Goal: Task Accomplishment & Management: Manage account settings

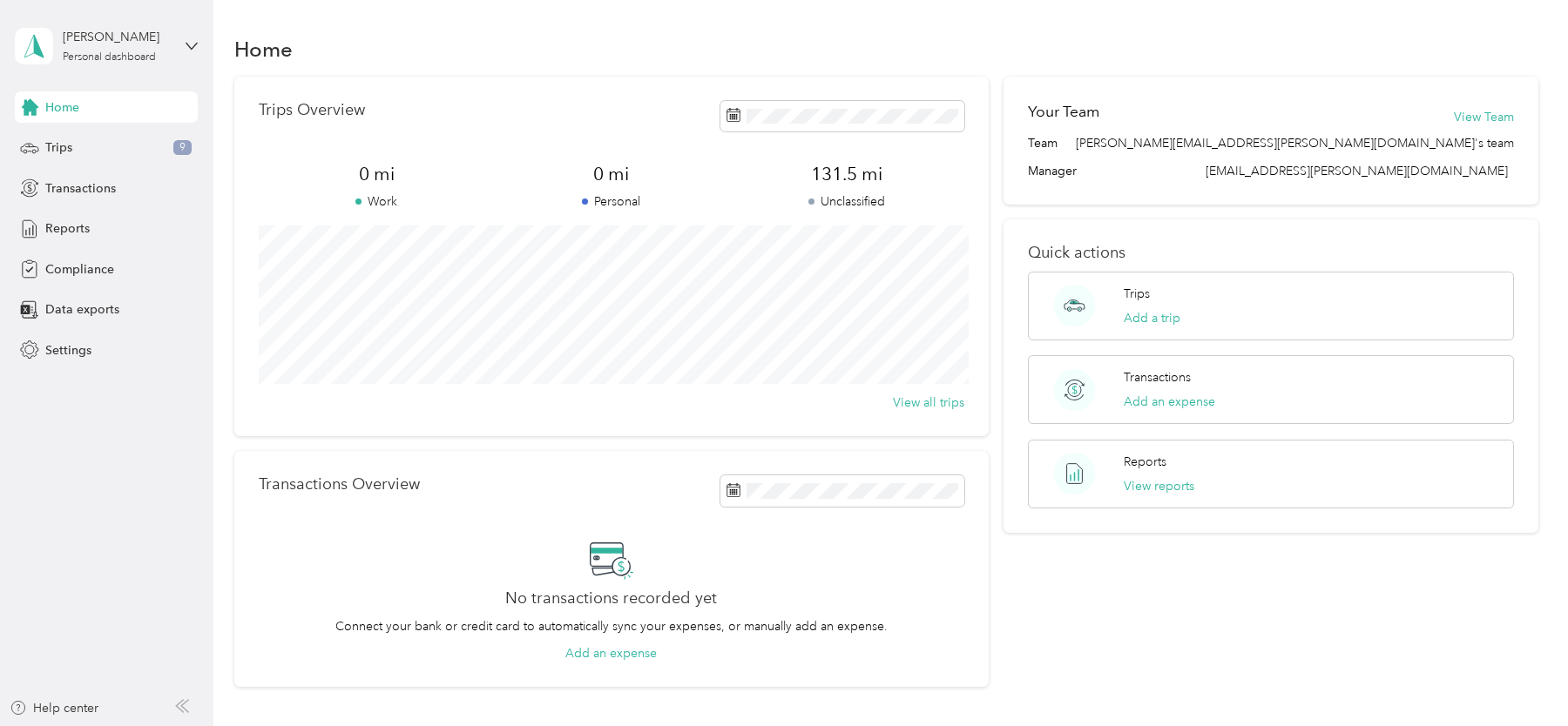
click at [96, 250] on div "Home Trips 9 Transactions Reports Compliance Data exports Settings" at bounding box center [106, 228] width 183 height 275
click at [102, 263] on span "Compliance" at bounding box center [79, 269] width 69 height 18
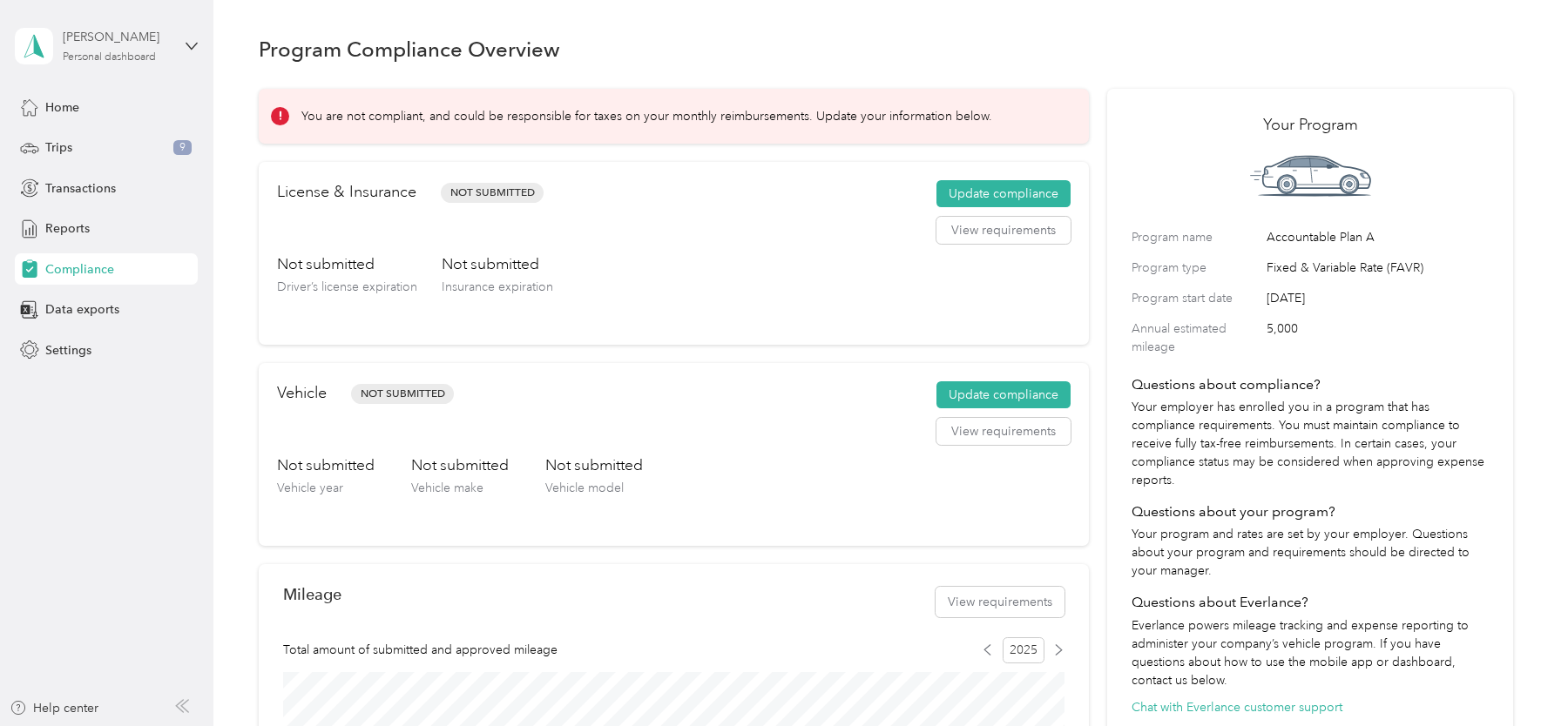
click at [138, 37] on div "[PERSON_NAME]" at bounding box center [117, 37] width 109 height 18
click at [120, 140] on div "Log out" at bounding box center [296, 144] width 539 height 31
